Goal: Information Seeking & Learning: Check status

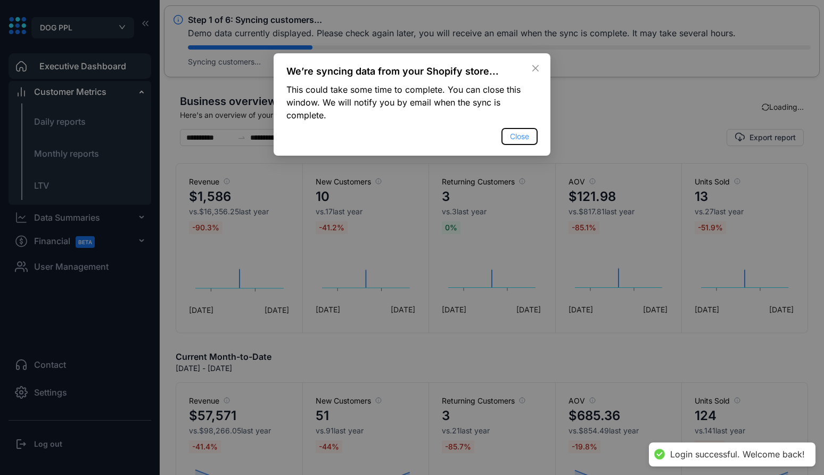
click at [534, 142] on button "Close" at bounding box center [520, 136] width 36 height 17
